Goal: Task Accomplishment & Management: Manage account settings

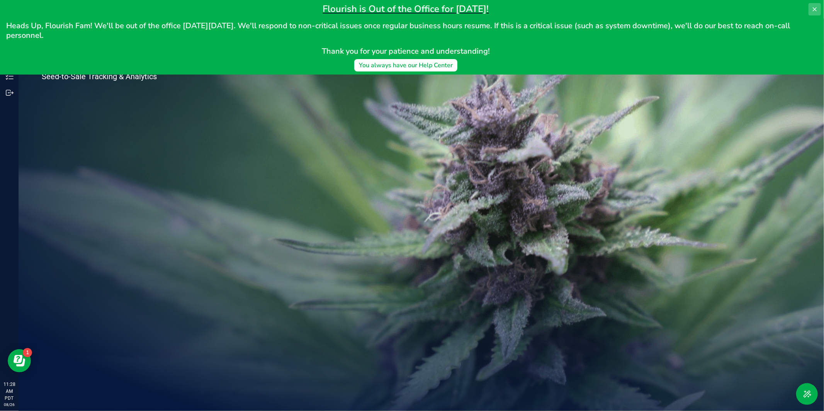
click at [813, 7] on icon at bounding box center [815, 9] width 6 height 6
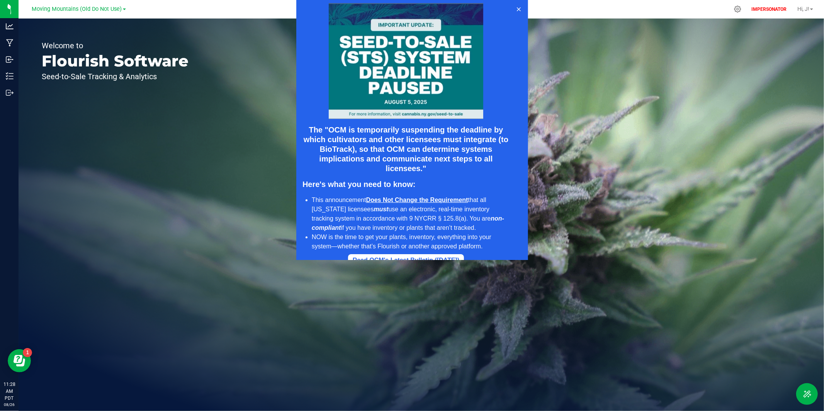
click at [739, 6] on div at bounding box center [412, 130] width 824 height 260
click at [516, 7] on icon at bounding box center [518, 9] width 6 height 6
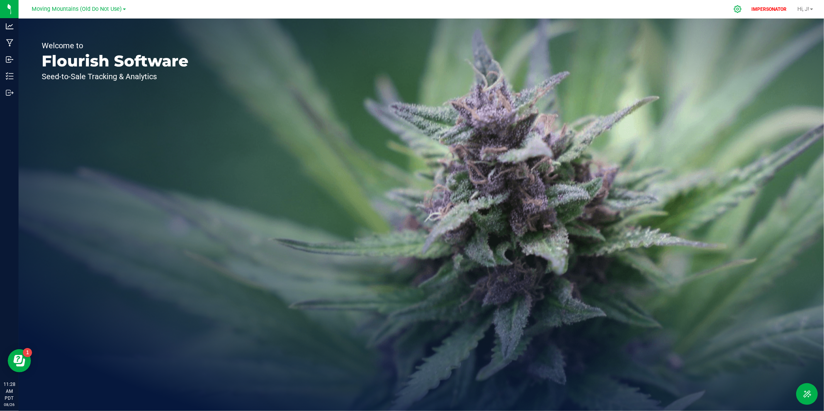
click at [734, 6] on icon at bounding box center [738, 9] width 8 height 8
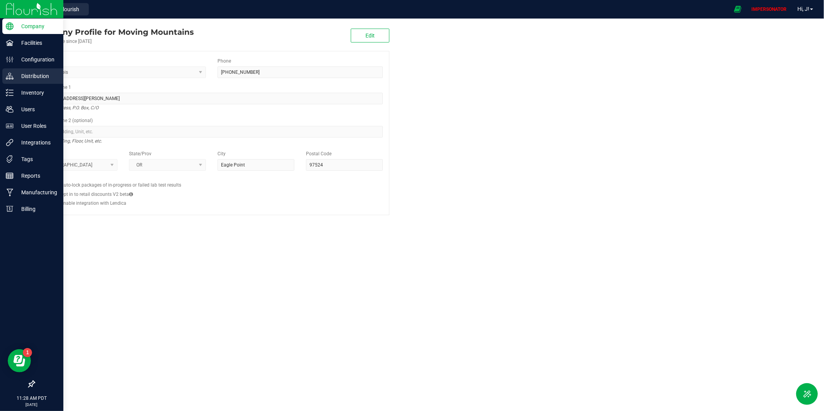
click at [24, 77] on p "Distribution" at bounding box center [37, 75] width 46 height 9
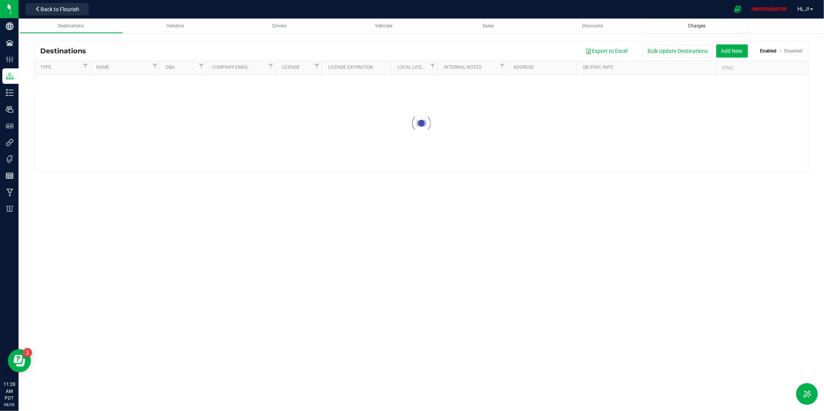
click at [699, 25] on span "Charges" at bounding box center [696, 25] width 17 height 5
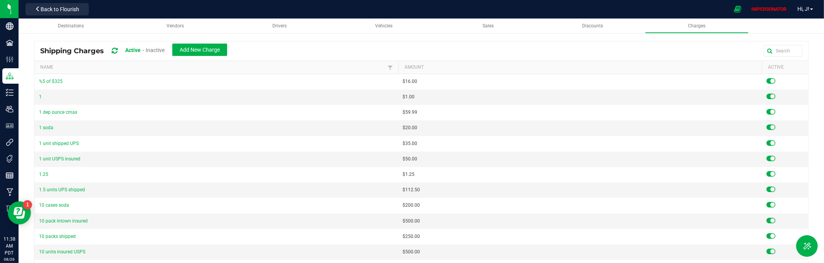
click at [110, 50] on div "Shipping Charges Active Inactive Add New Charge" at bounding box center [136, 51] width 193 height 14
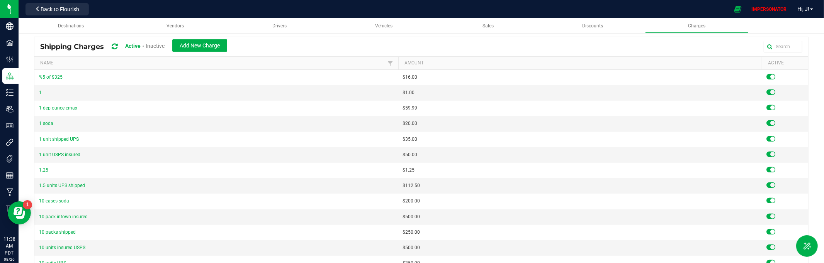
click at [114, 47] on icon at bounding box center [115, 46] width 6 height 7
click at [53, 11] on span "Back to Flourish" at bounding box center [60, 9] width 39 height 6
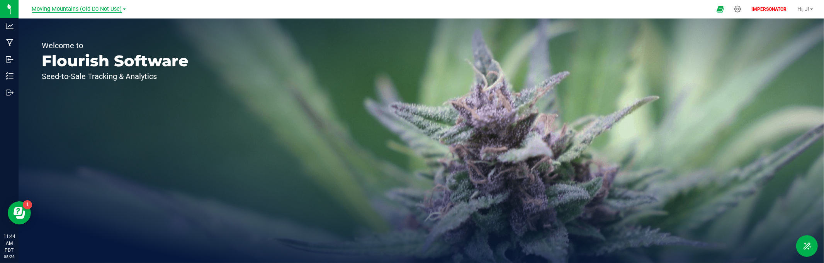
click at [110, 10] on span "Moving Mountains (Old Do Not Use)" at bounding box center [77, 9] width 90 height 7
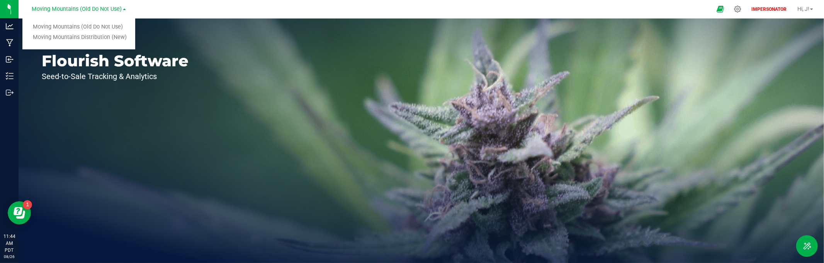
click at [95, 39] on link "Moving Mountains Distribution (New)" at bounding box center [78, 37] width 113 height 10
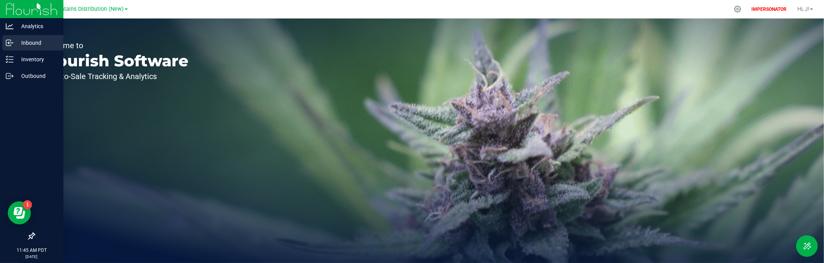
click at [15, 44] on p "Inbound" at bounding box center [37, 42] width 46 height 9
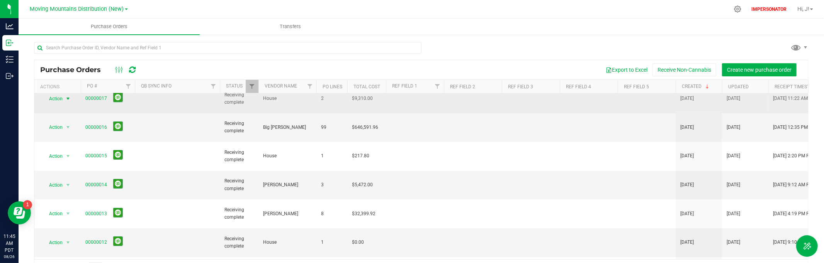
click at [60, 96] on span "Action" at bounding box center [52, 98] width 21 height 11
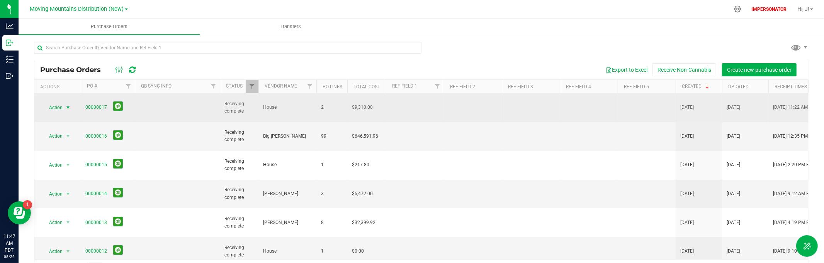
click at [68, 105] on span "select" at bounding box center [68, 108] width 6 height 6
